Goal: Navigation & Orientation: Find specific page/section

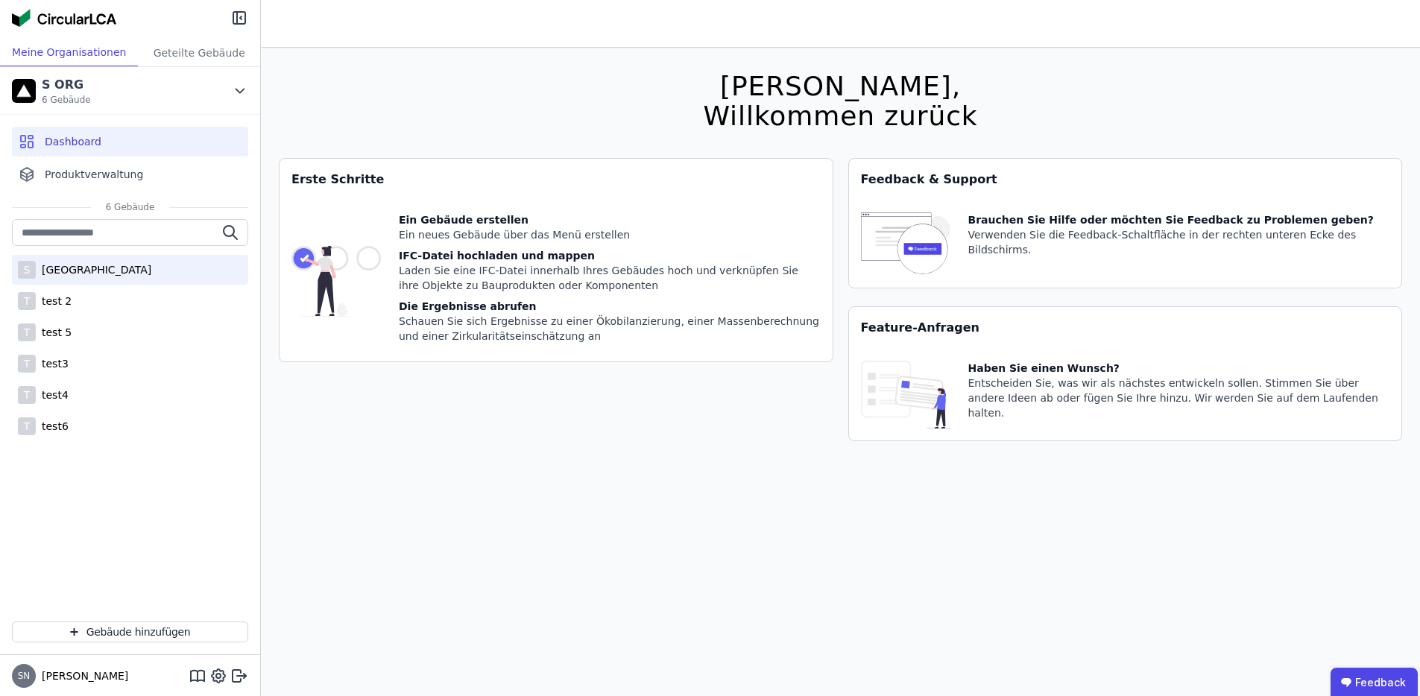
click at [89, 272] on div "[GEOGRAPHIC_DATA]" at bounding box center [94, 269] width 116 height 15
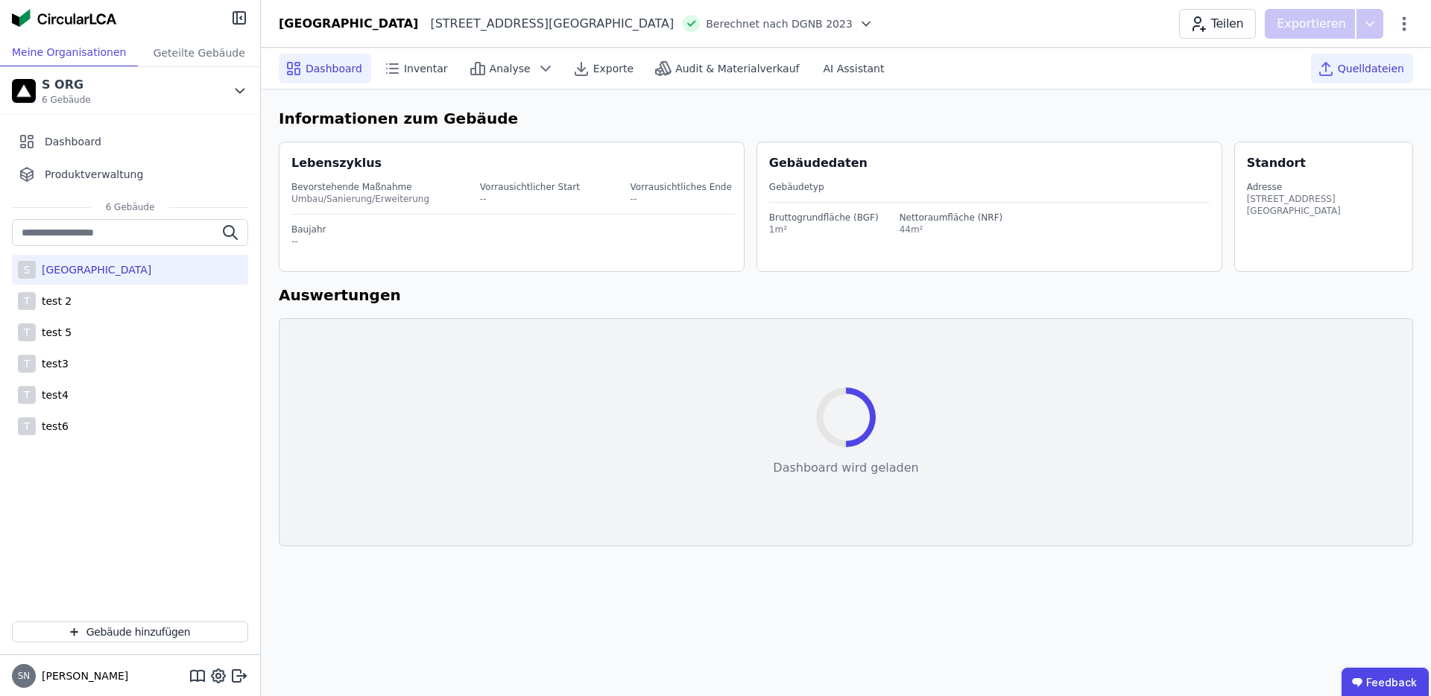
click at [1361, 68] on span "Quelldateien" at bounding box center [1371, 68] width 66 height 15
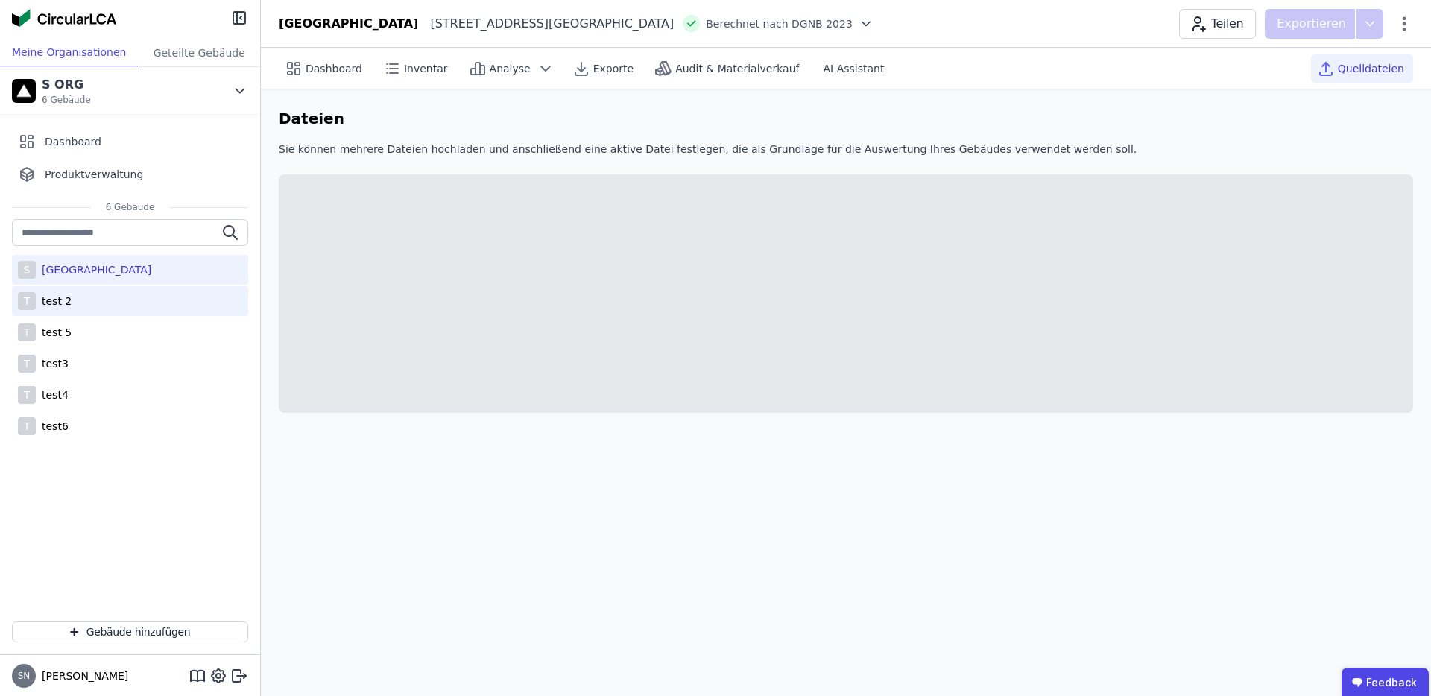
click at [93, 298] on div "T test 2" at bounding box center [130, 301] width 236 height 30
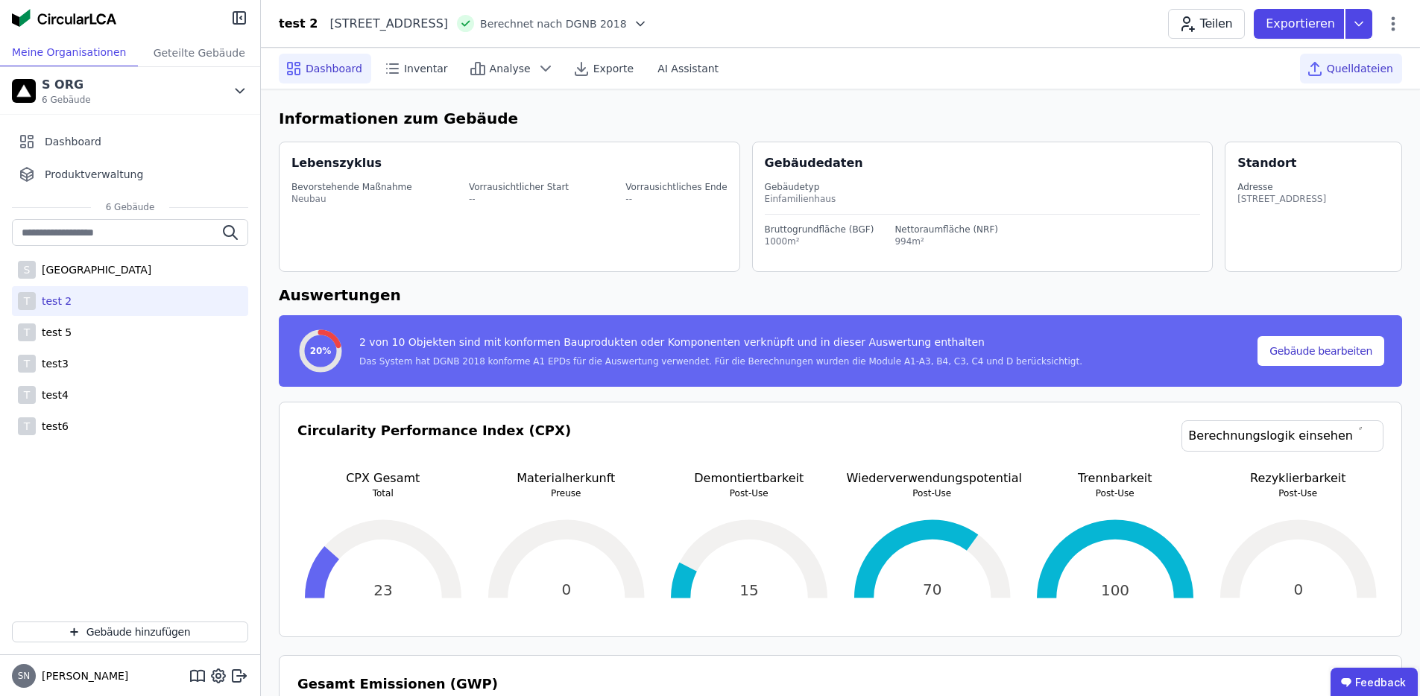
click at [1346, 75] on span "Quelldateien" at bounding box center [1360, 68] width 66 height 15
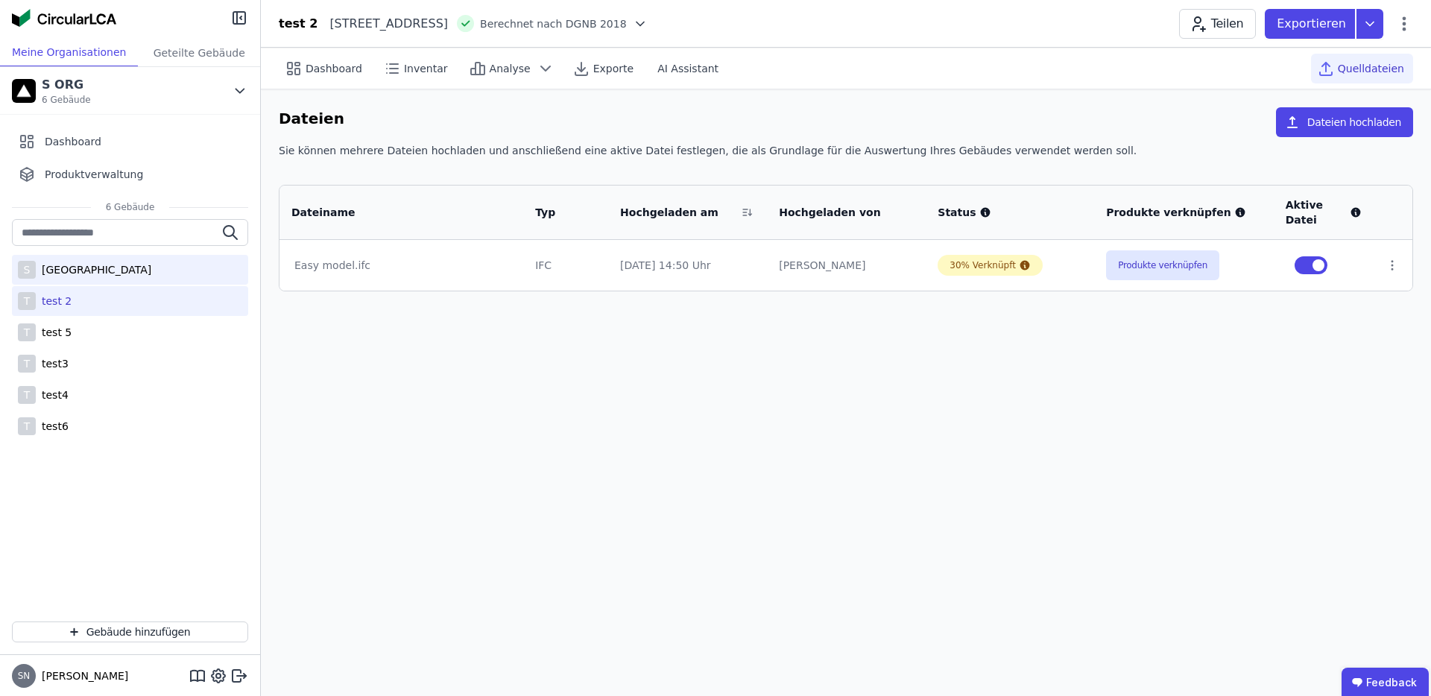
click at [115, 265] on div "[GEOGRAPHIC_DATA]" at bounding box center [94, 269] width 116 height 15
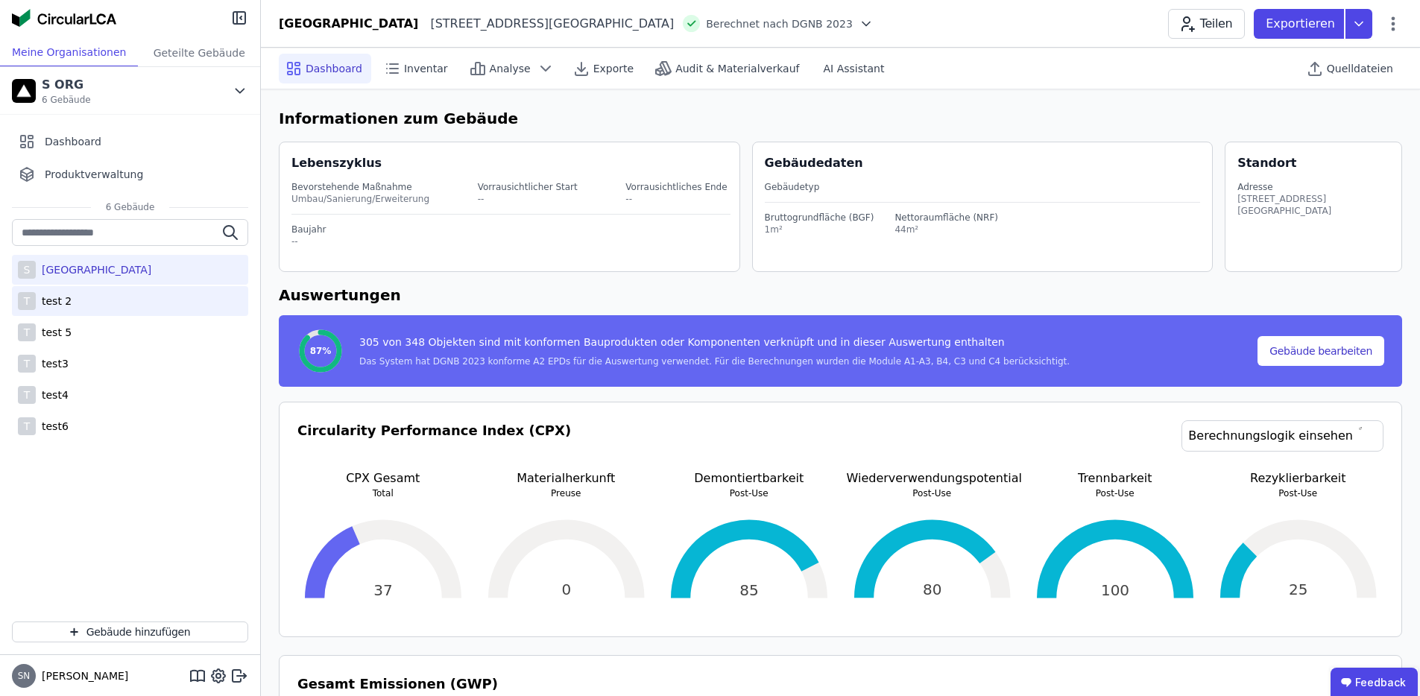
click at [84, 300] on div "T test 2" at bounding box center [130, 301] width 236 height 30
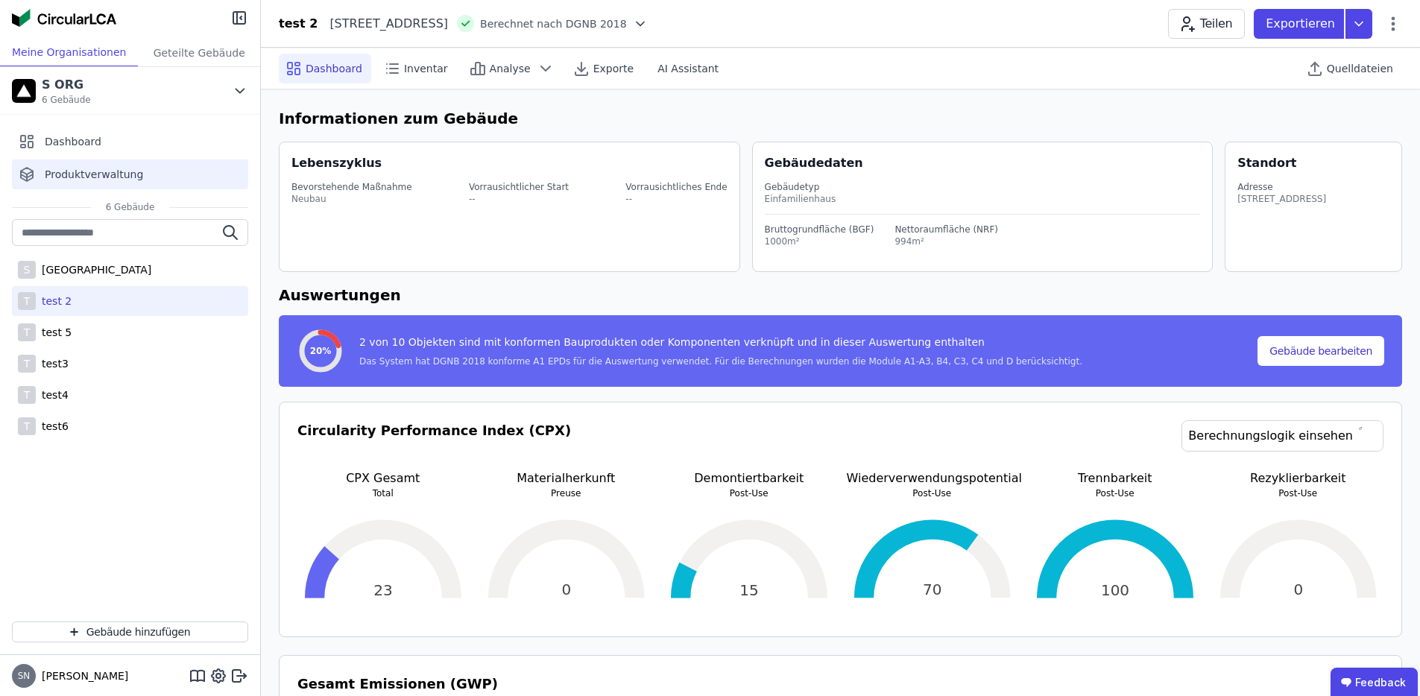
click at [142, 177] on div "Produktverwaltung" at bounding box center [130, 175] width 236 height 30
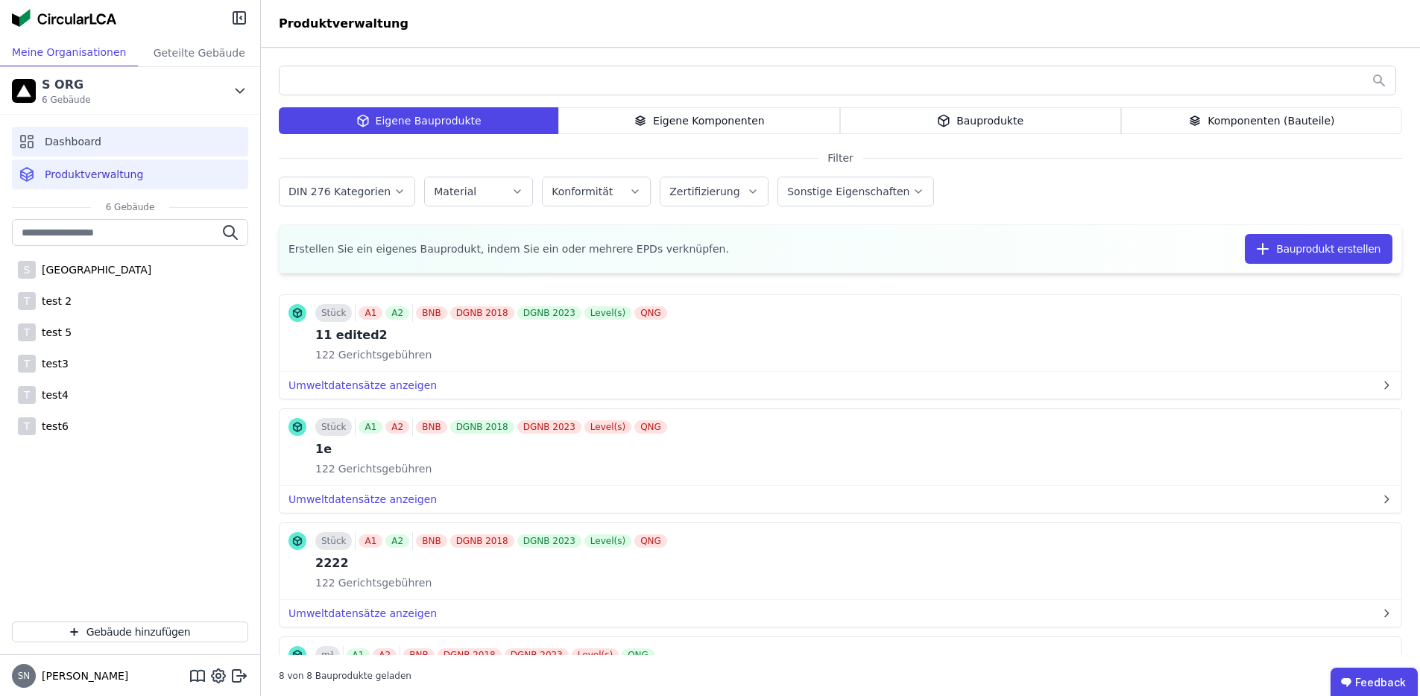
click at [148, 136] on div "Dashboard" at bounding box center [130, 142] width 236 height 30
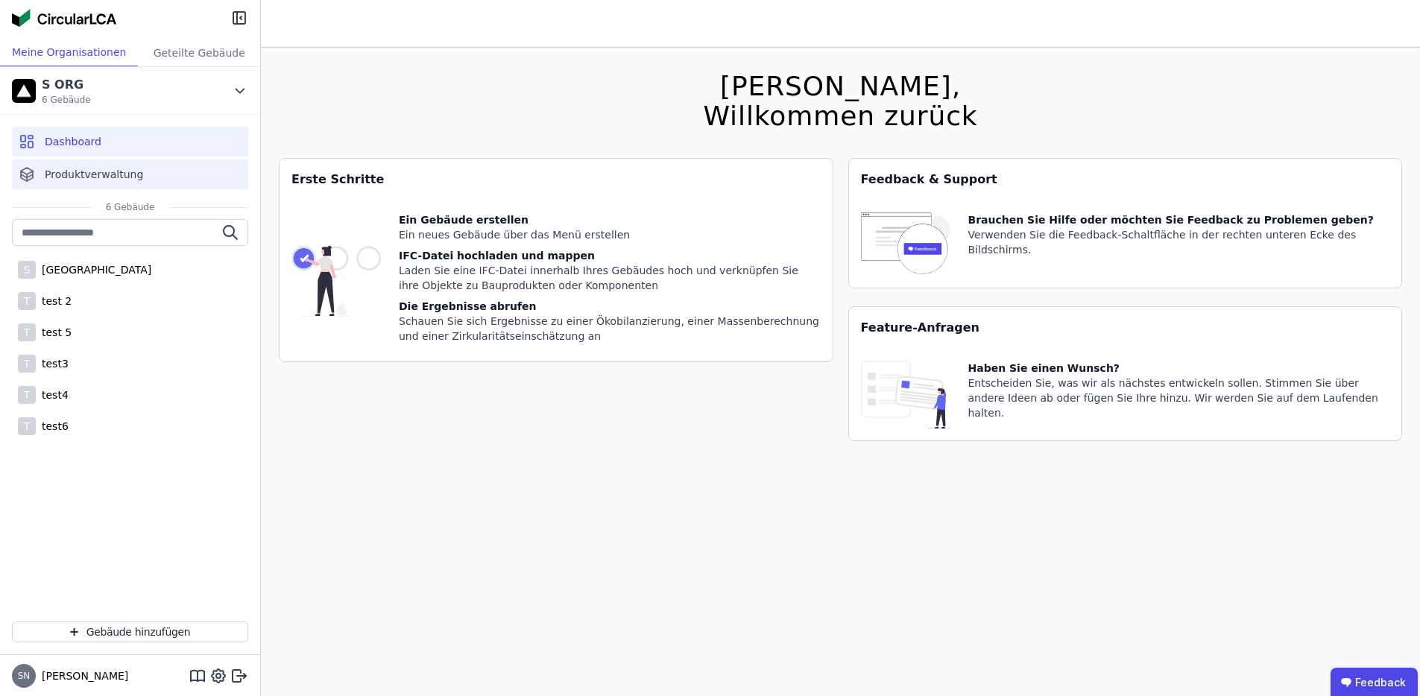
click at [133, 170] on span "Produktverwaltung" at bounding box center [94, 174] width 98 height 15
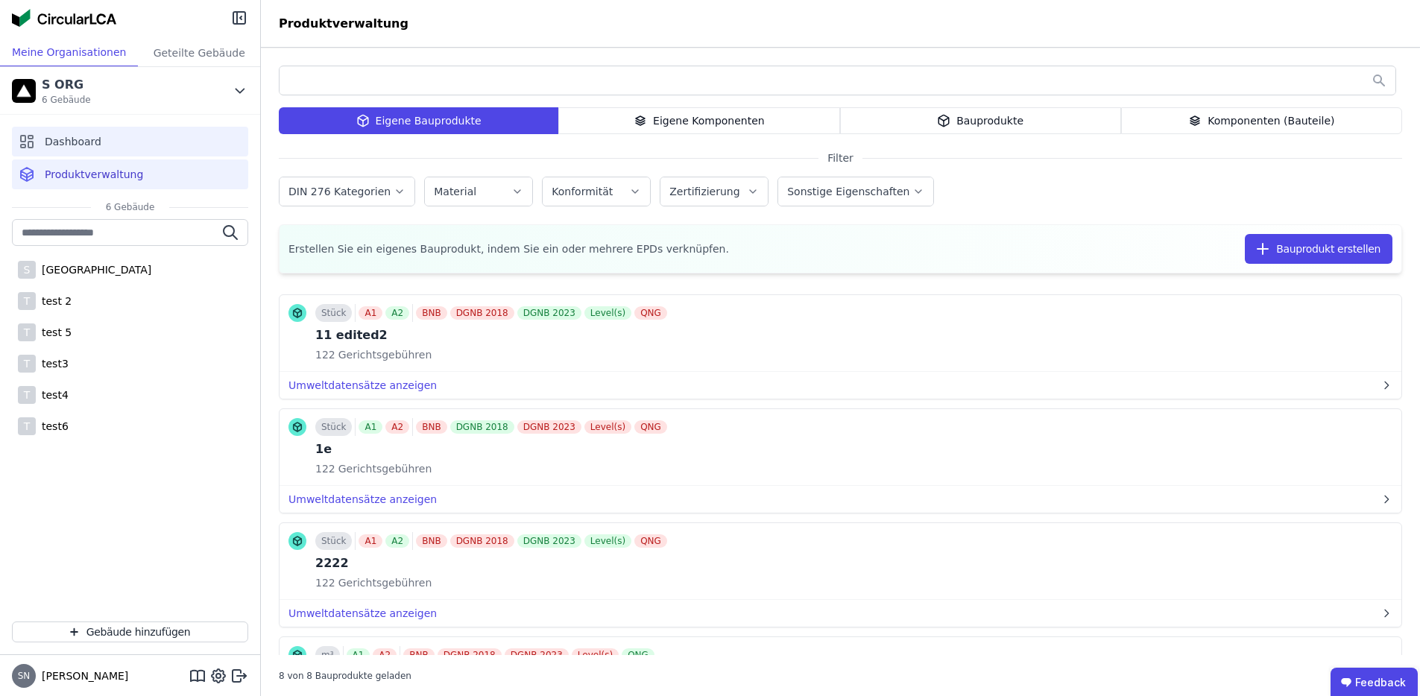
click at [130, 136] on div "Dashboard" at bounding box center [130, 142] width 236 height 30
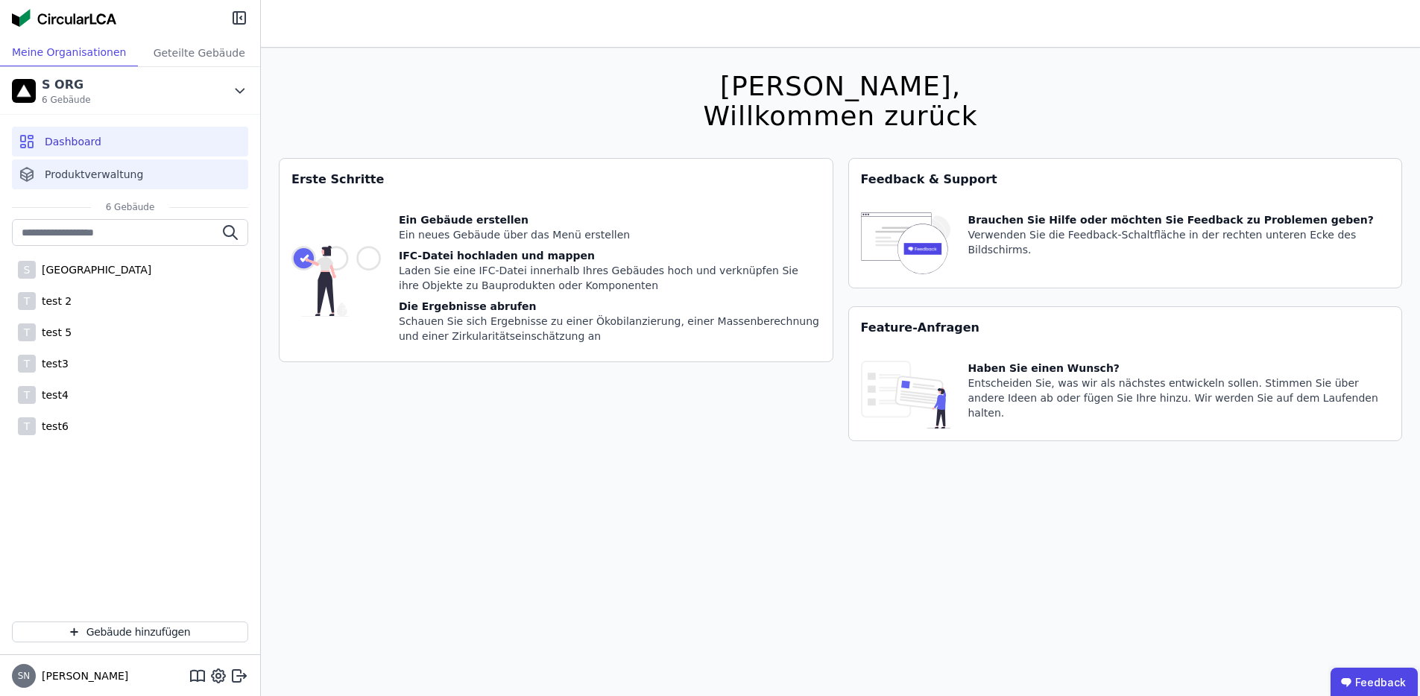
click at [120, 169] on span "Produktverwaltung" at bounding box center [94, 174] width 98 height 15
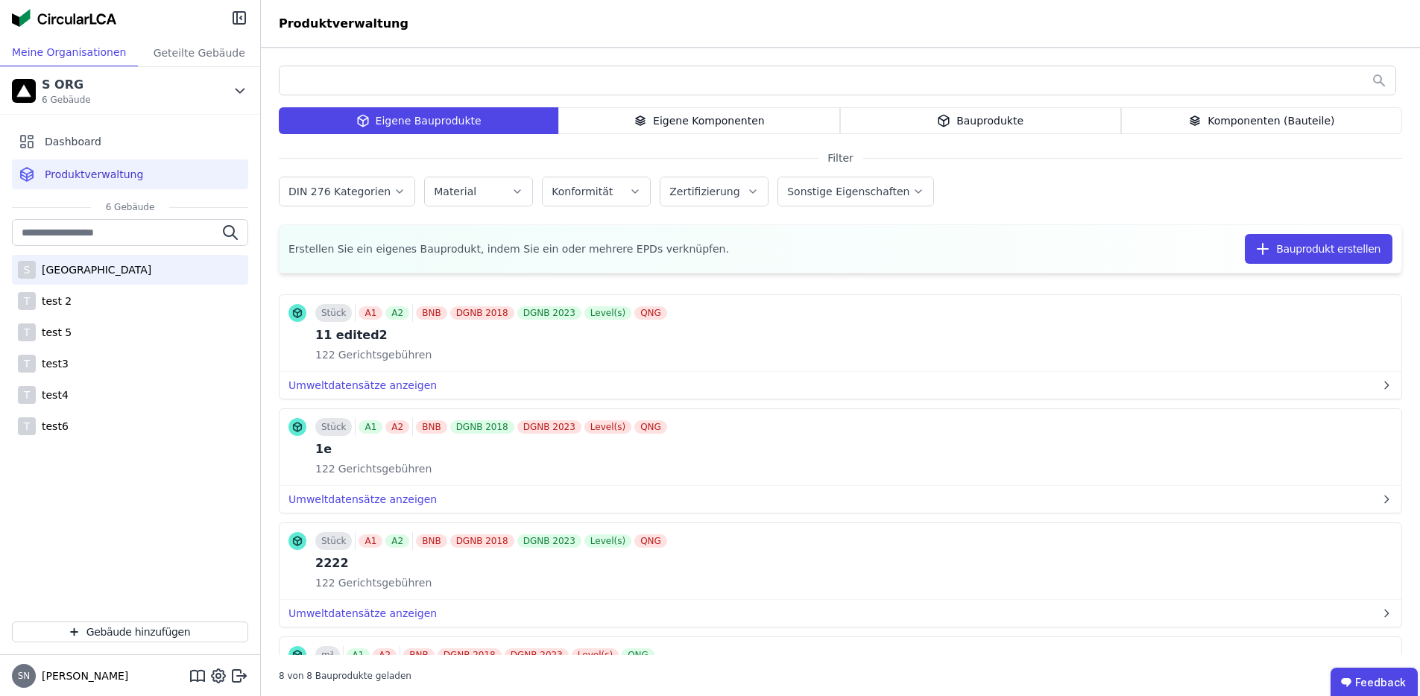
click at [101, 266] on div "[GEOGRAPHIC_DATA]" at bounding box center [94, 269] width 116 height 15
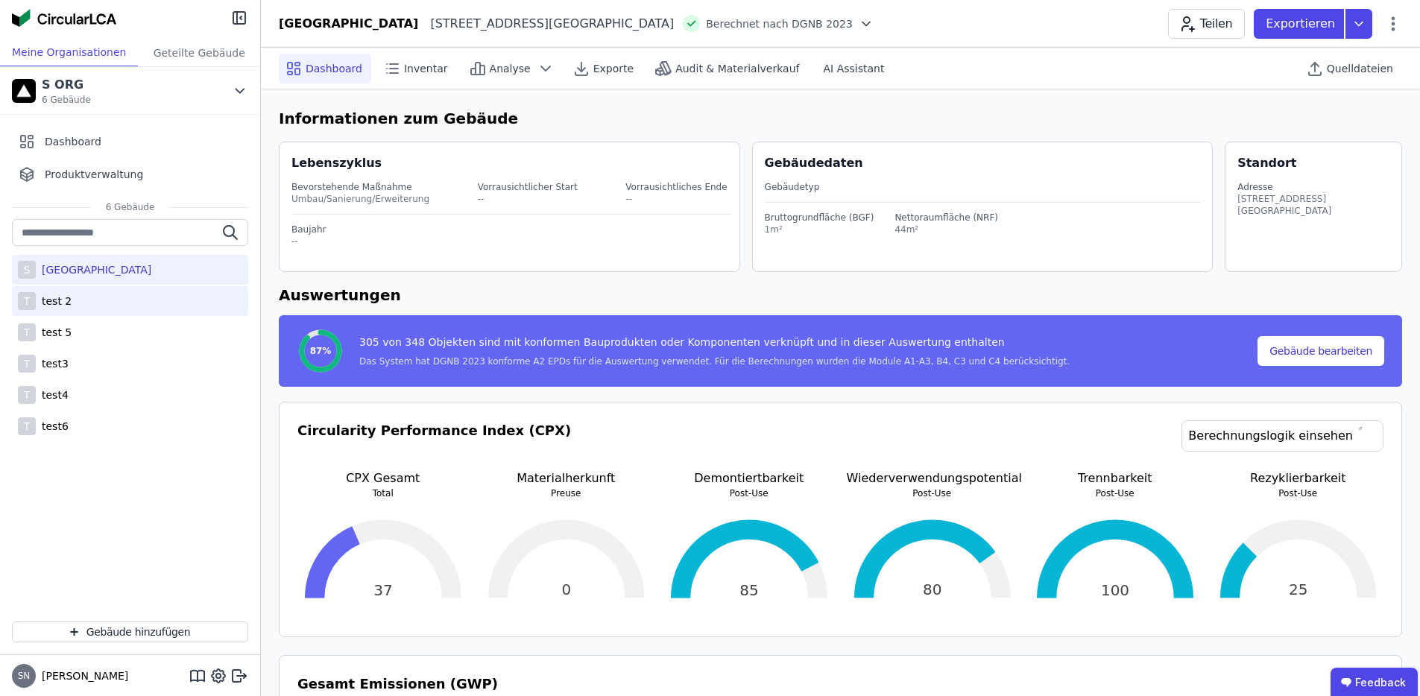
click at [93, 297] on div "T test 2" at bounding box center [130, 301] width 236 height 30
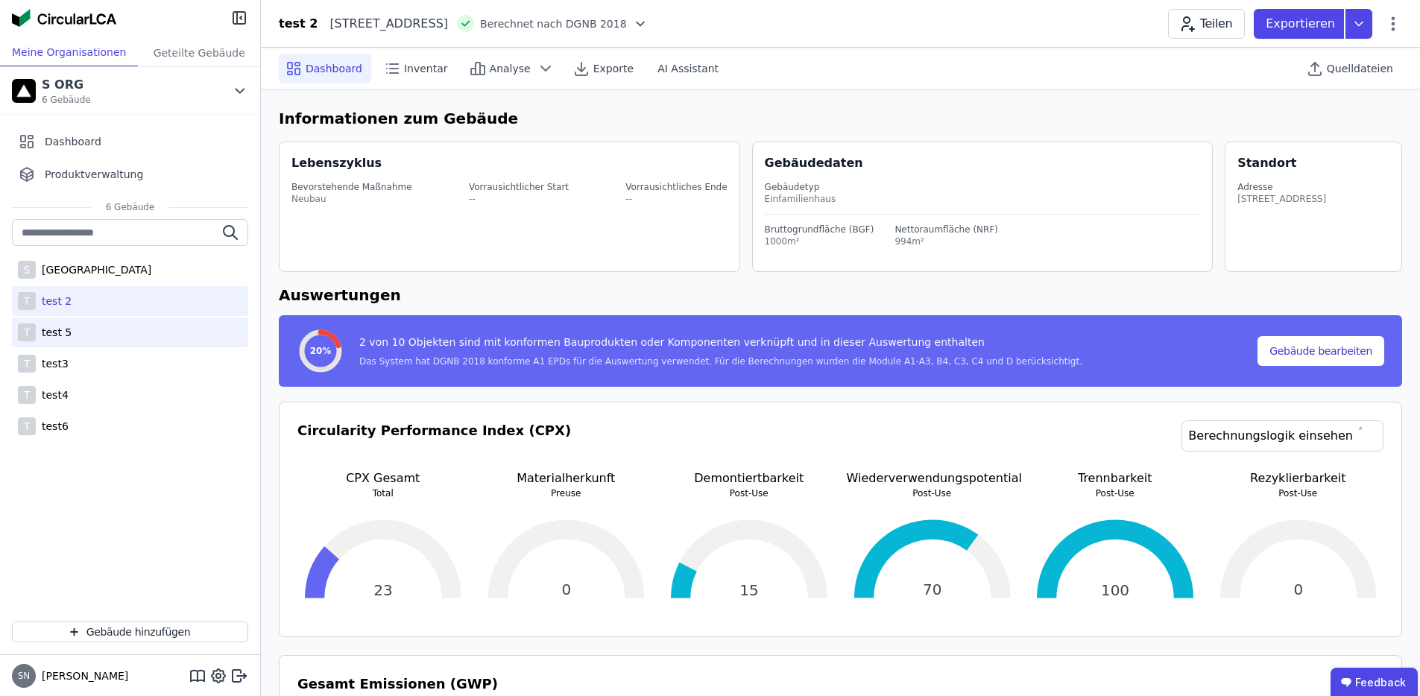
click at [113, 325] on div "T test 5" at bounding box center [130, 333] width 236 height 30
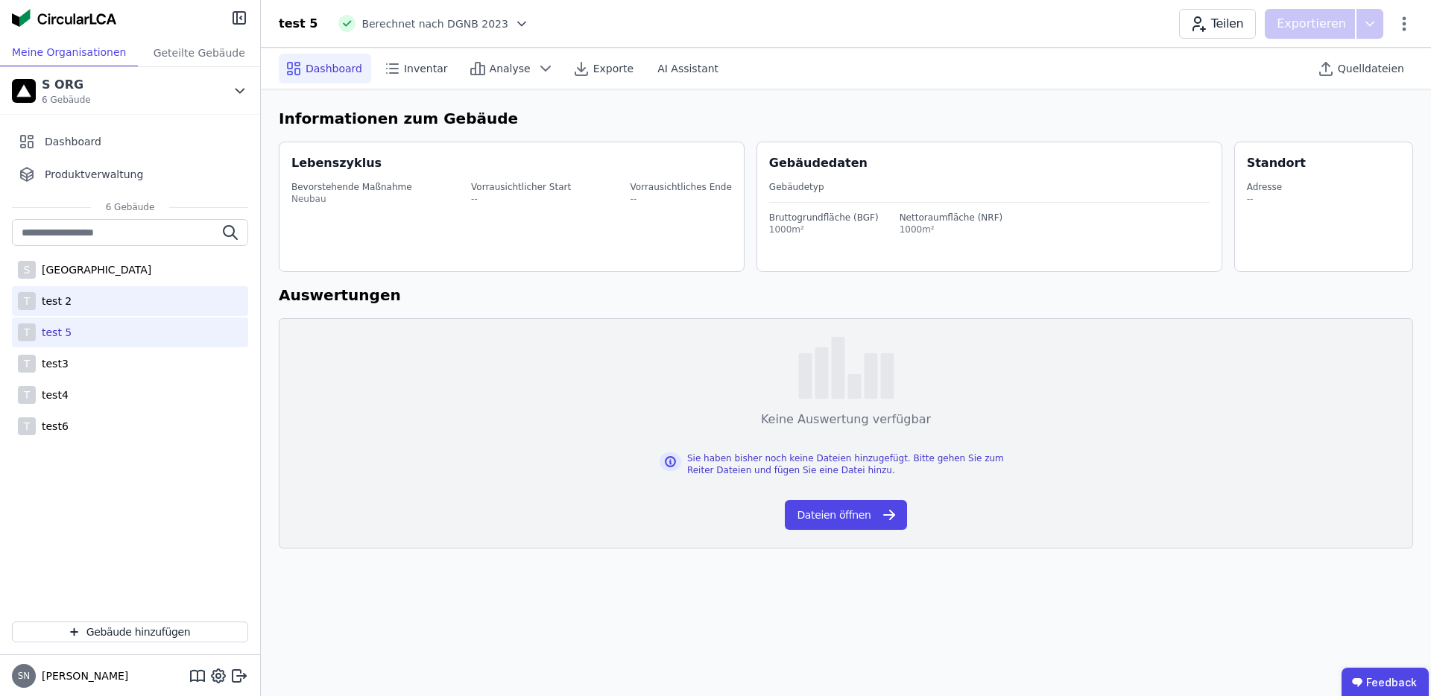
click at [119, 303] on div "T test 2" at bounding box center [130, 301] width 236 height 30
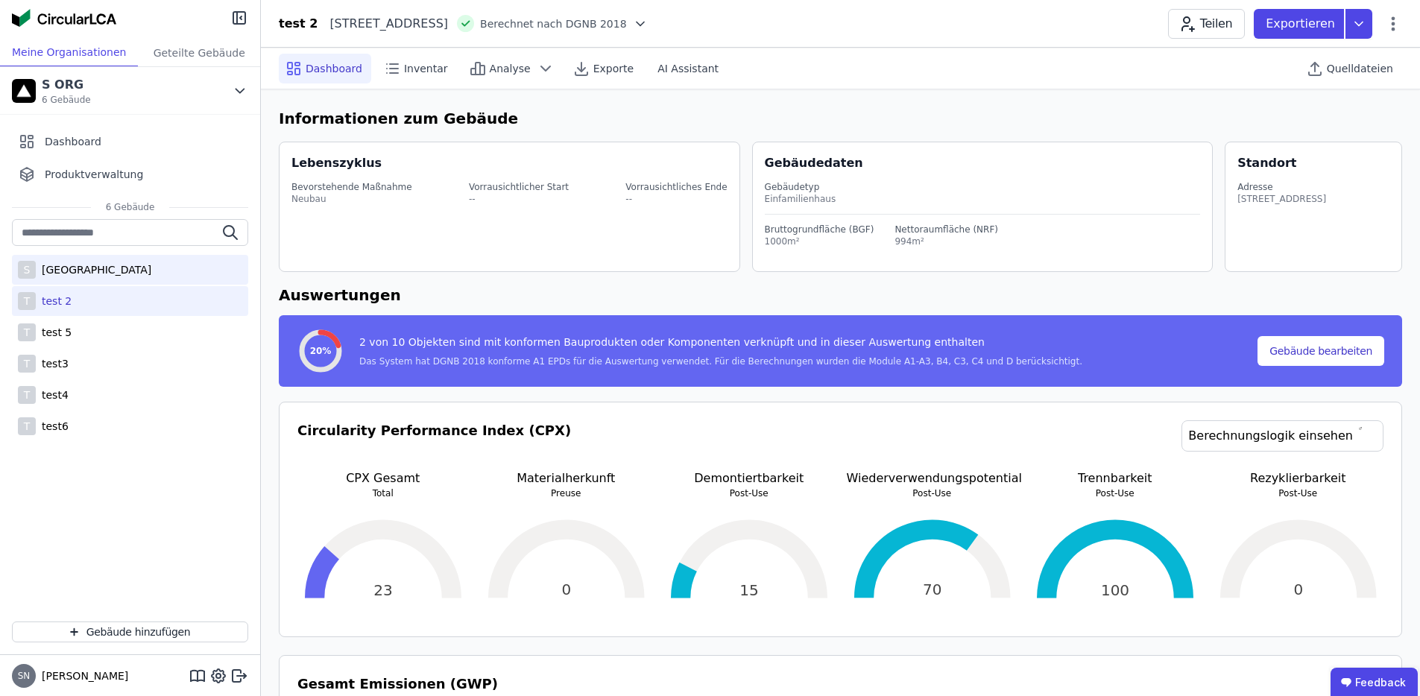
click at [124, 278] on div "S Sima test Building" at bounding box center [130, 270] width 236 height 30
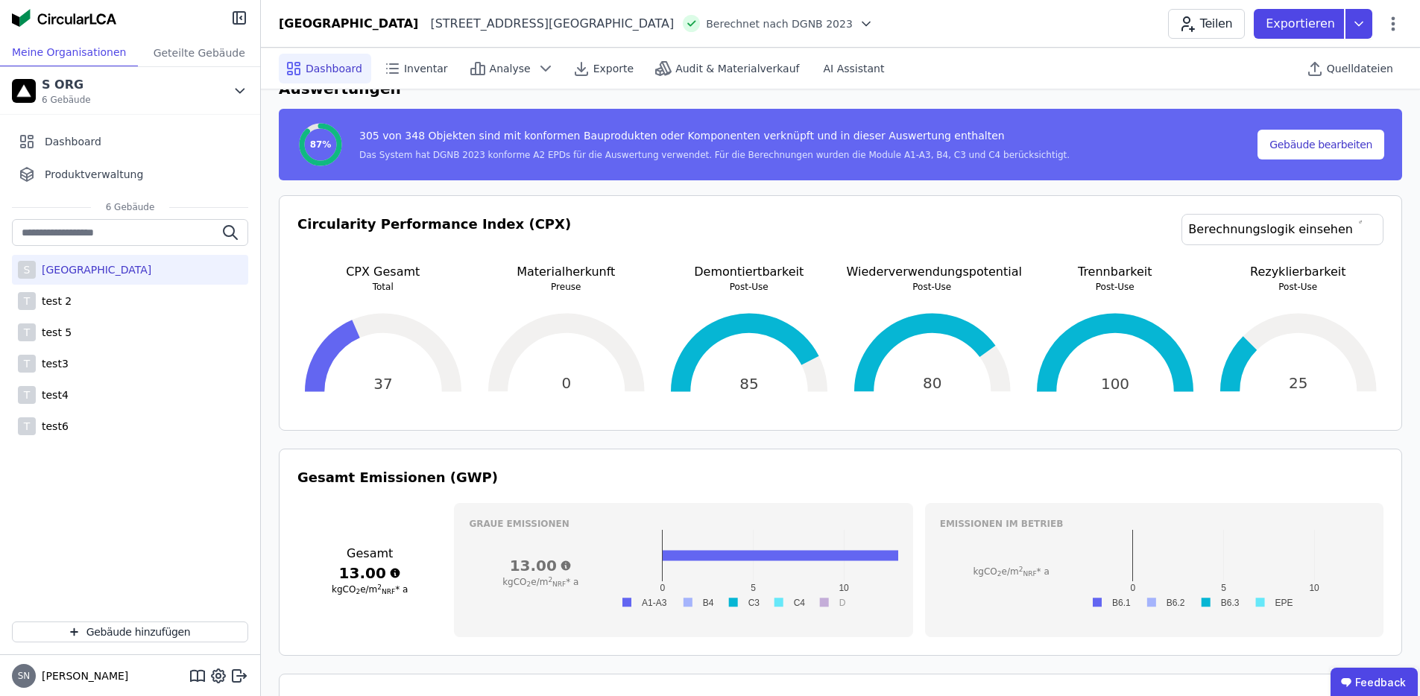
scroll to position [327, 0]
